Goal: Transaction & Acquisition: Obtain resource

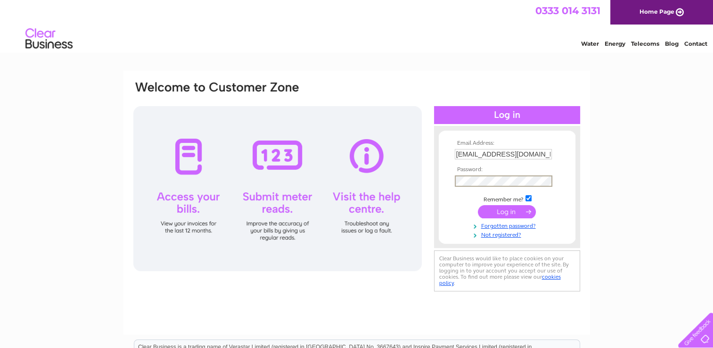
click at [466, 187] on td at bounding box center [507, 181] width 109 height 16
click at [530, 198] on input "checkbox" at bounding box center [529, 197] width 6 height 6
checkbox input "false"
click at [517, 211] on input "submit" at bounding box center [507, 211] width 58 height 13
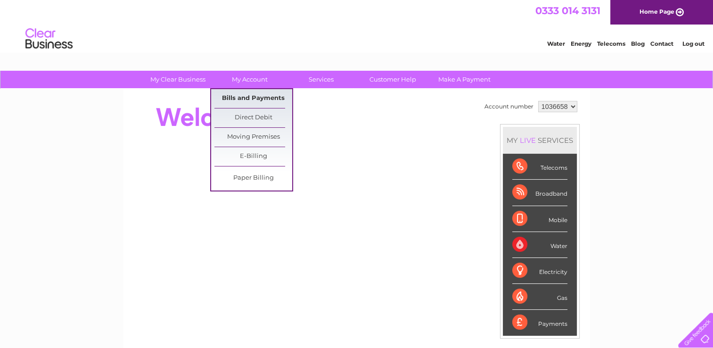
click at [254, 99] on link "Bills and Payments" at bounding box center [253, 98] width 78 height 19
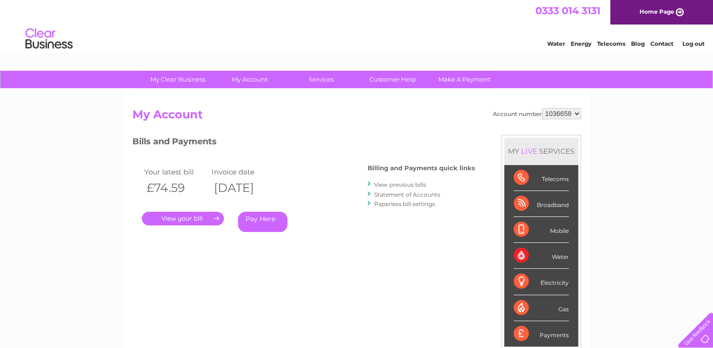
click at [185, 216] on link "." at bounding box center [183, 219] width 82 height 14
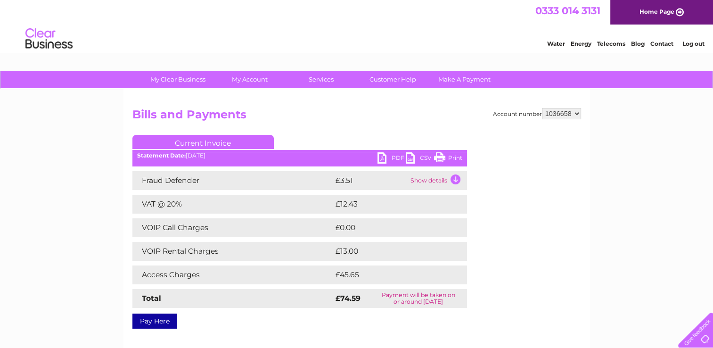
click at [383, 156] on link "PDF" at bounding box center [392, 159] width 28 height 14
click at [684, 44] on link "Log out" at bounding box center [693, 43] width 22 height 7
